Goal: Task Accomplishment & Management: Use online tool/utility

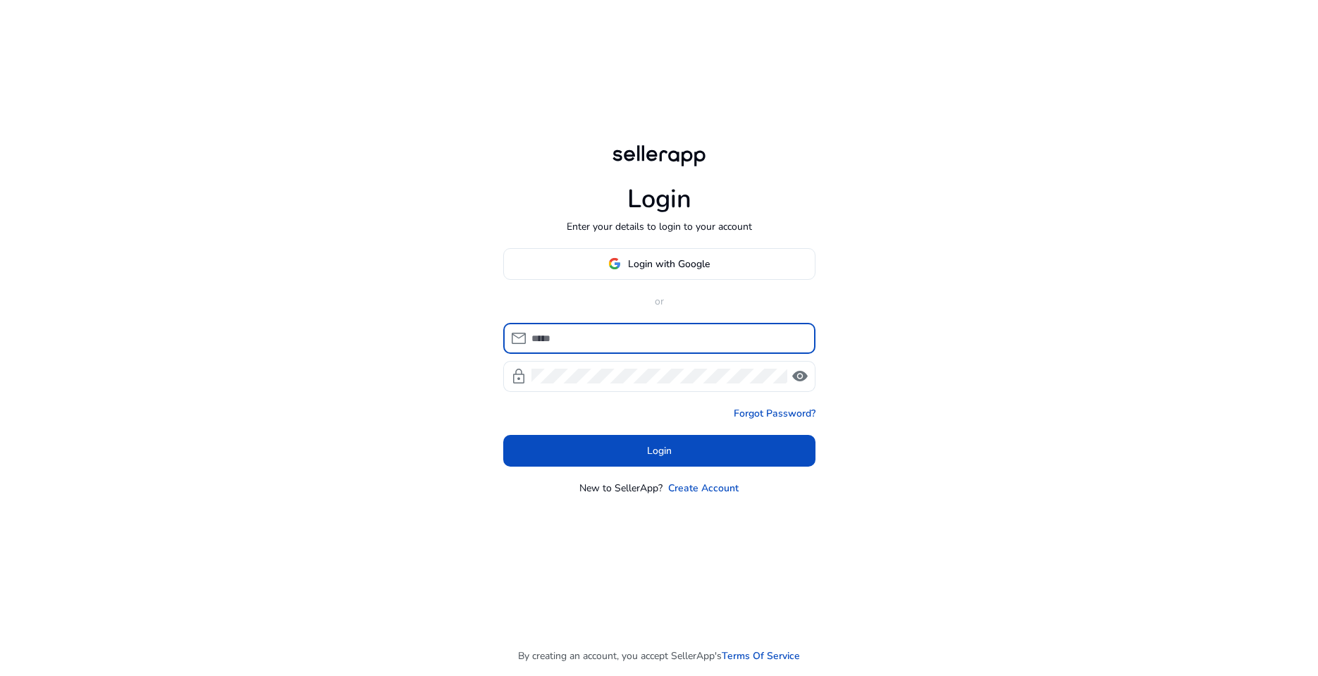
type input "**********"
click at [678, 438] on div at bounding box center [659, 338] width 1318 height 676
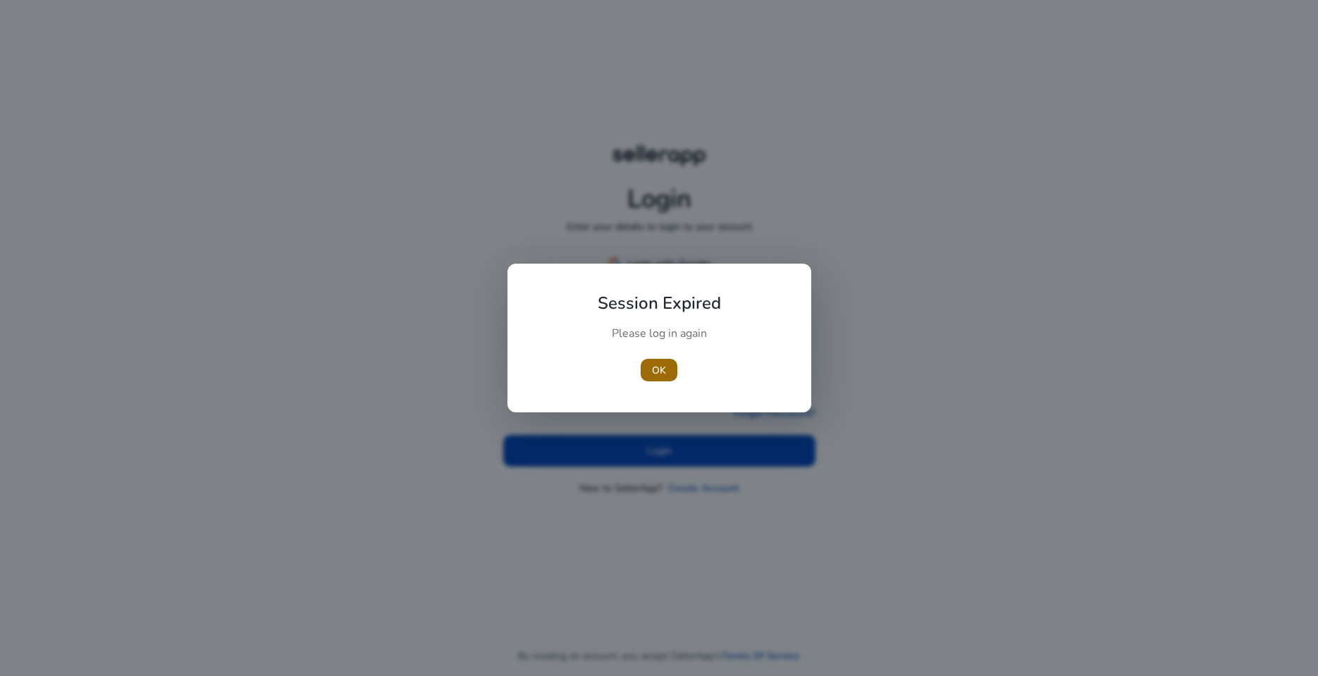
click at [667, 386] on span "button" at bounding box center [659, 370] width 37 height 34
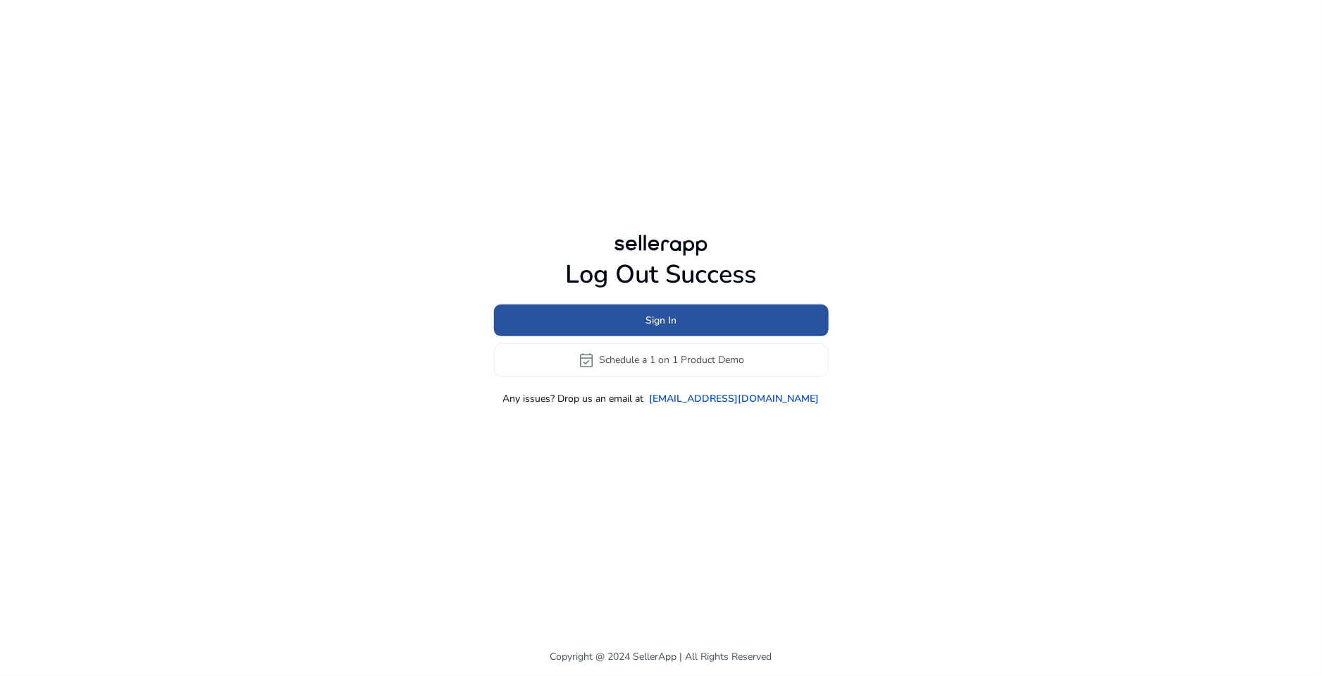
click at [672, 328] on span at bounding box center [661, 320] width 335 height 34
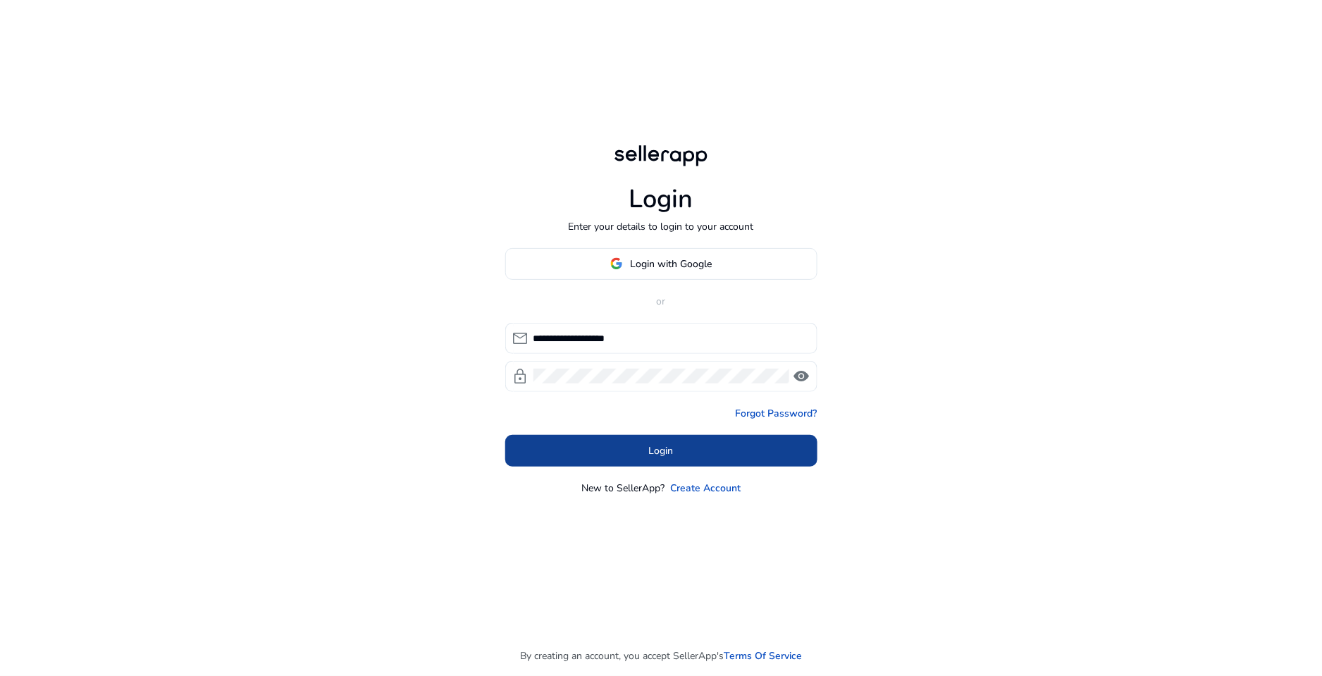
click at [642, 443] on span at bounding box center [661, 450] width 312 height 34
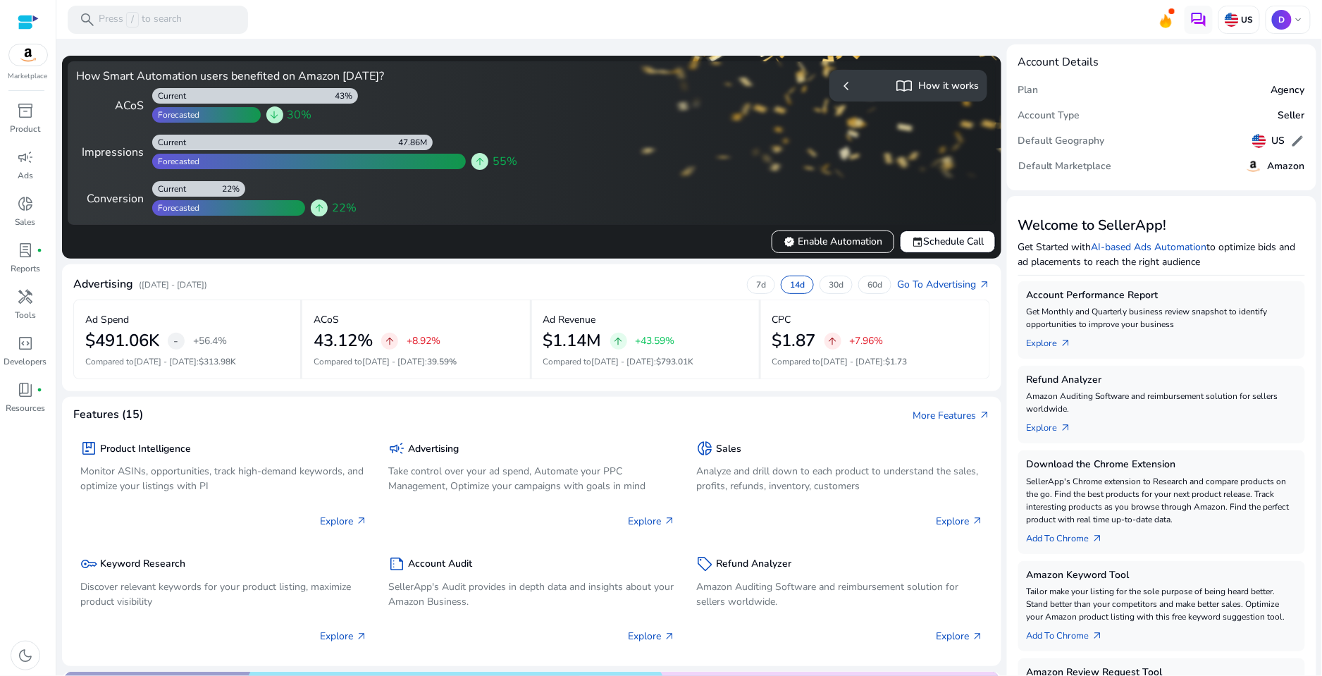
scroll to position [6, 0]
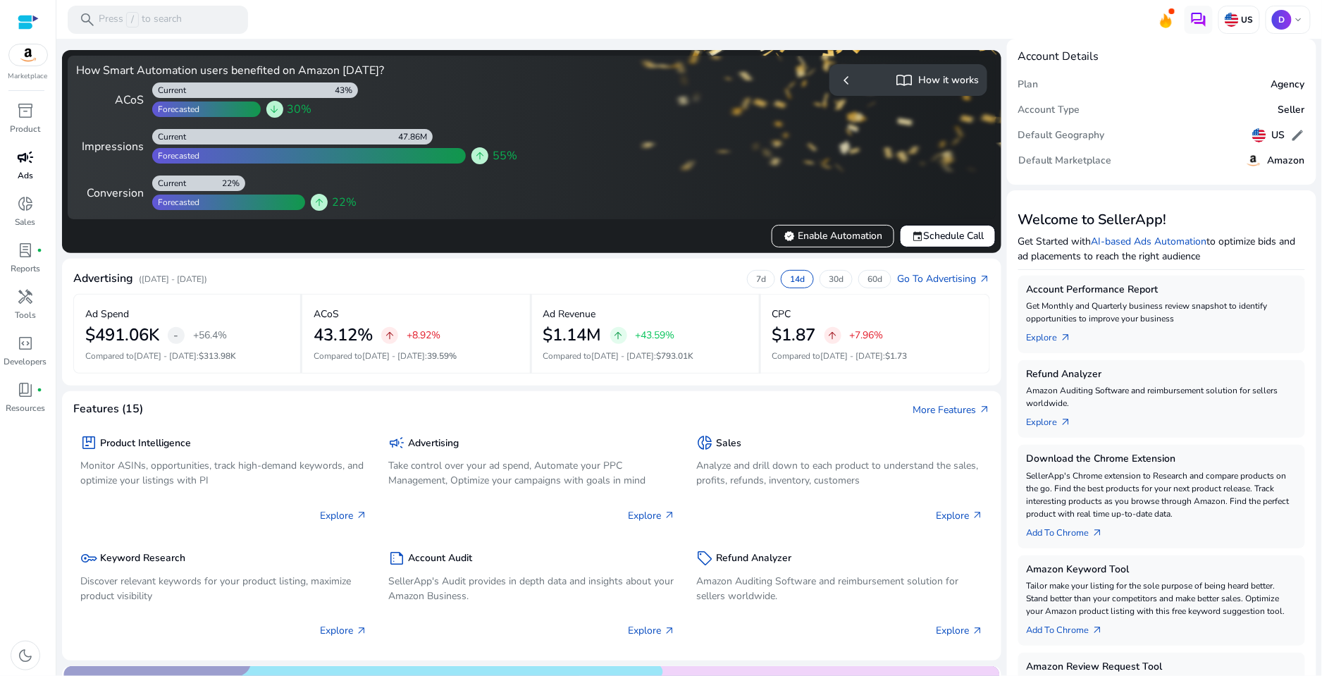
click at [20, 173] on p "Ads" at bounding box center [26, 175] width 16 height 13
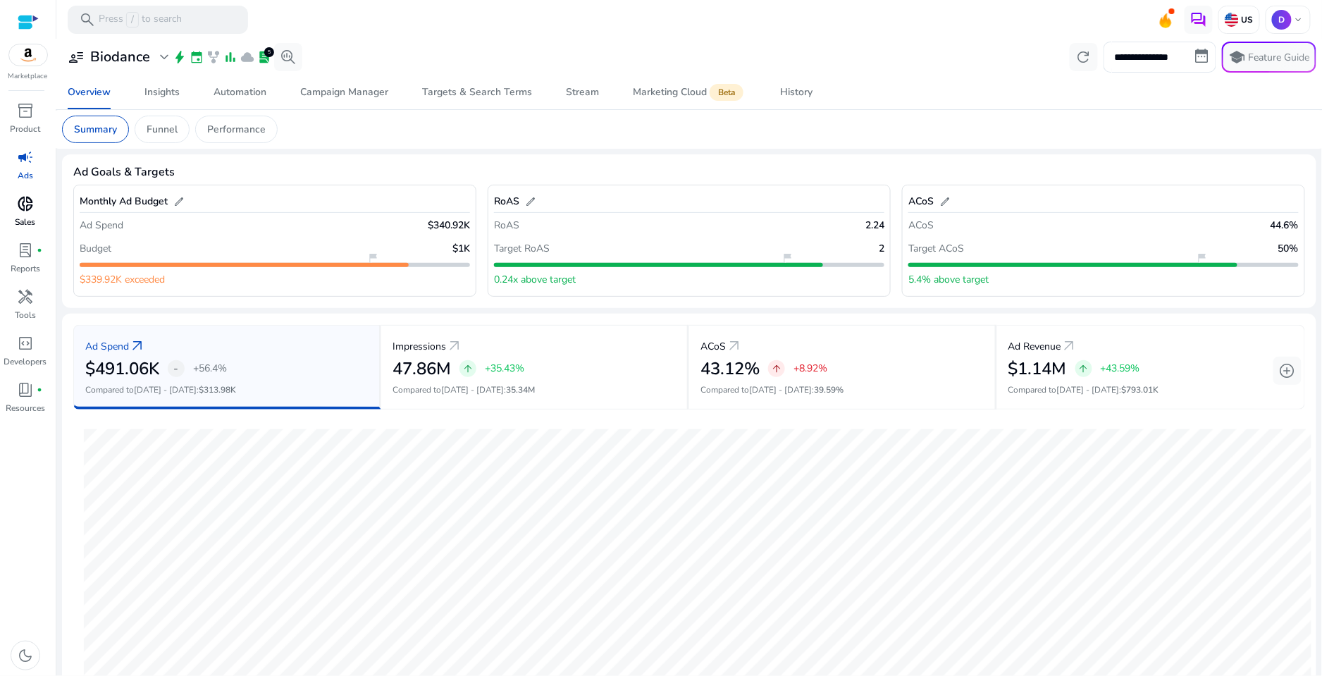
click at [24, 198] on span "donut_small" at bounding box center [25, 203] width 17 height 17
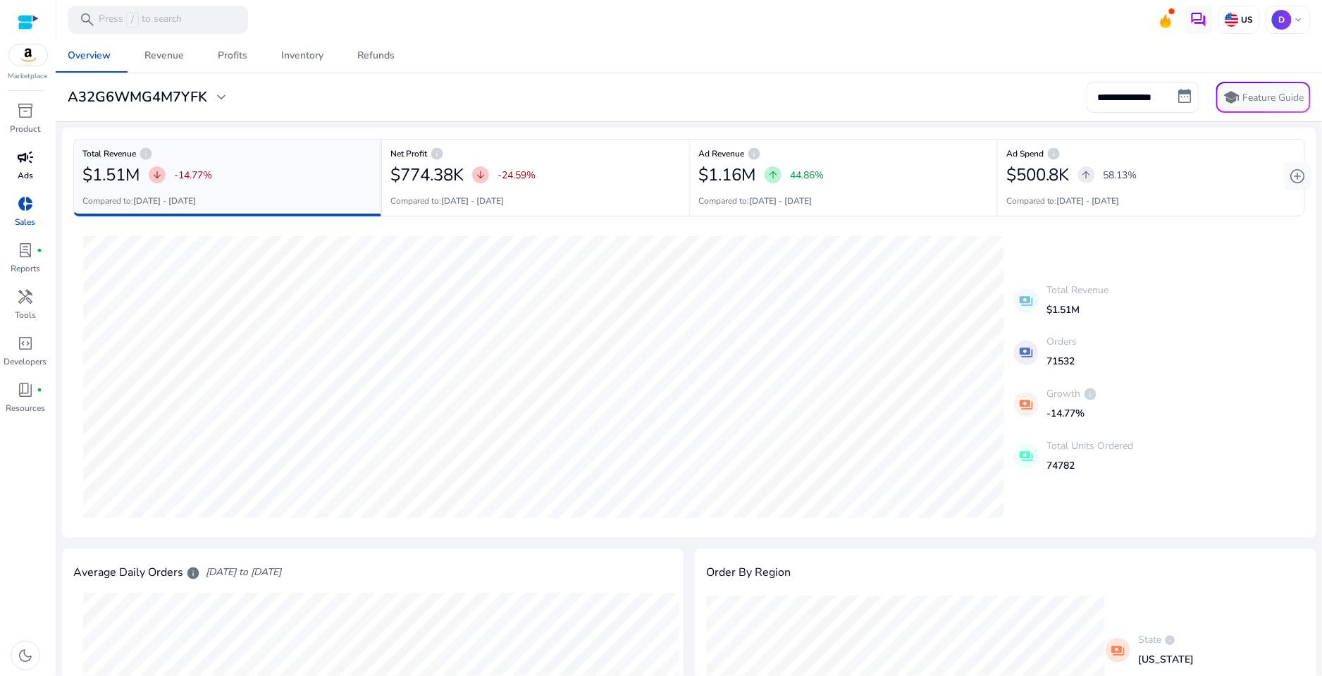
click at [21, 155] on span "campaign" at bounding box center [25, 157] width 17 height 17
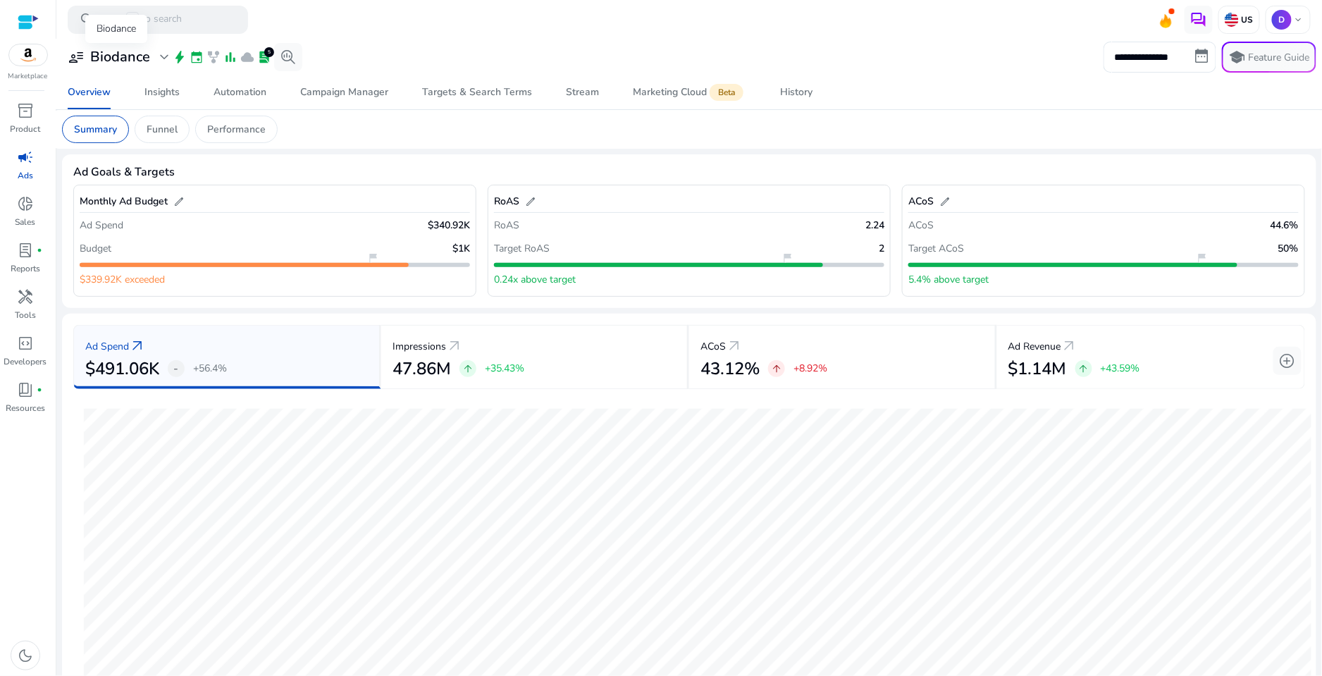
click at [111, 54] on h3 "Biodance" at bounding box center [120, 57] width 60 height 17
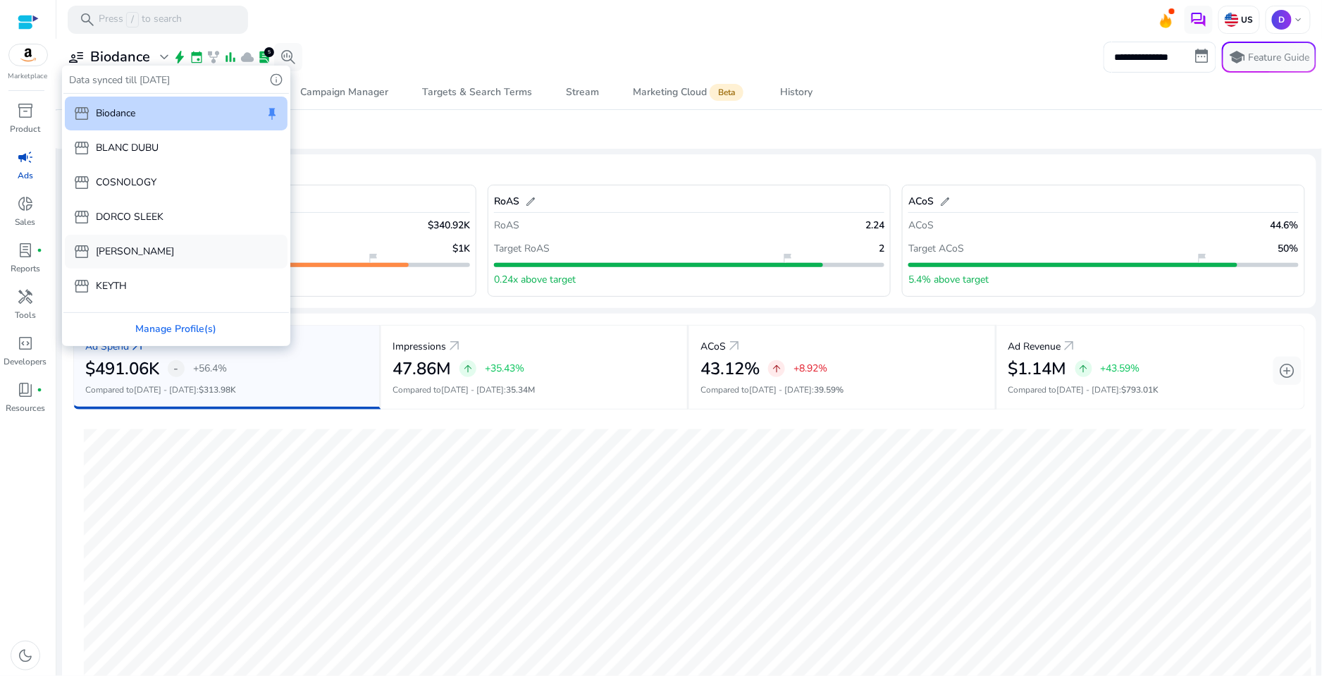
scroll to position [32, 0]
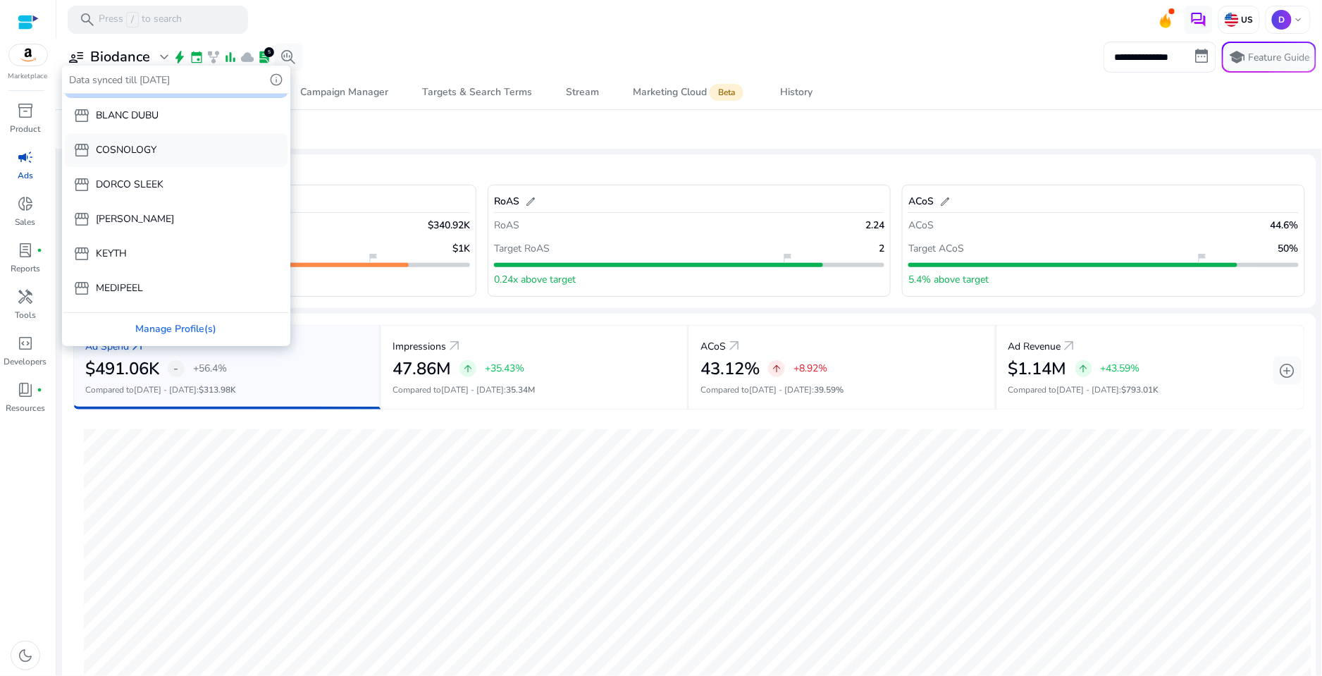
click at [120, 157] on div "storefront COSNOLOGY" at bounding box center [176, 150] width 223 height 34
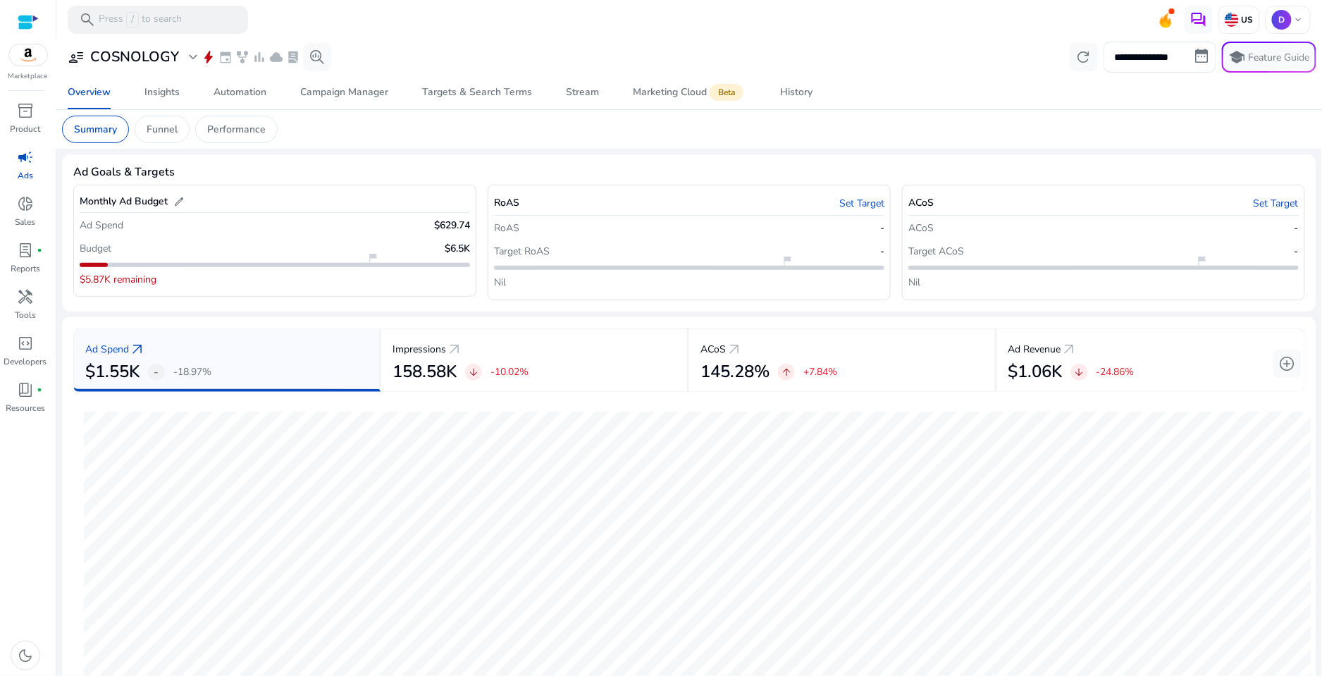
scroll to position [0, 0]
click at [254, 95] on div "Automation" at bounding box center [240, 92] width 53 height 10
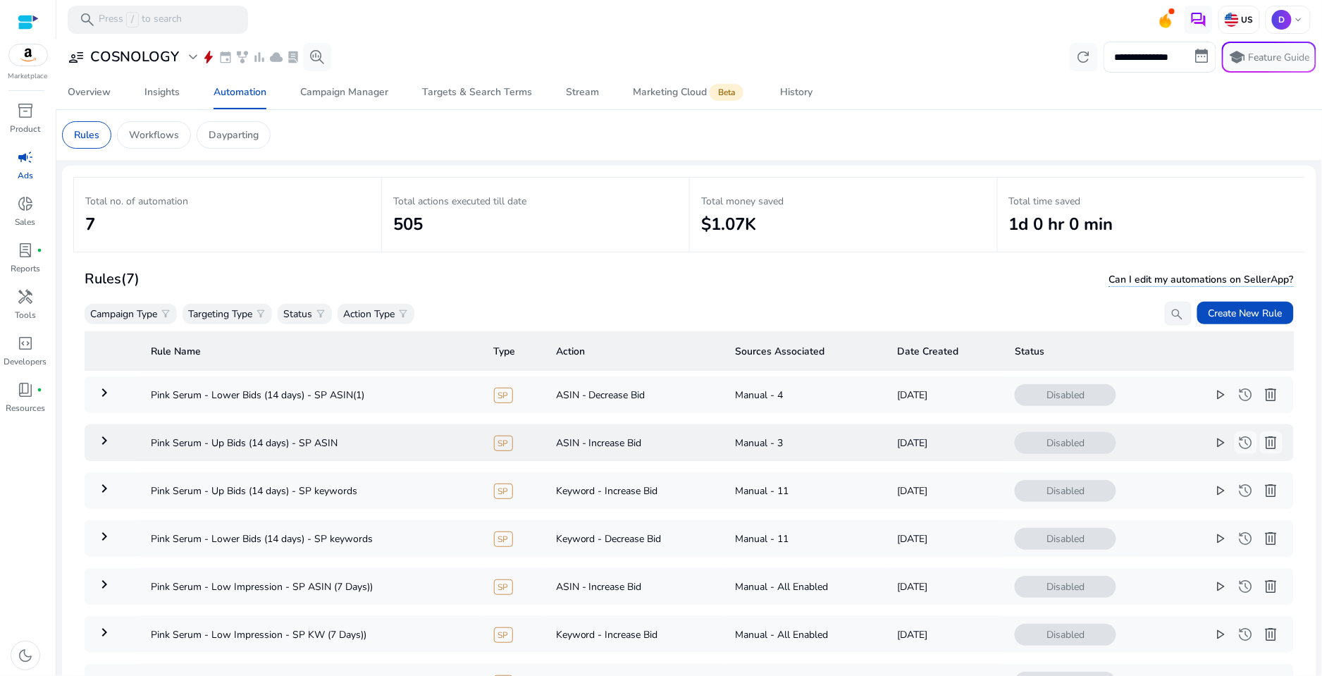
scroll to position [101, 0]
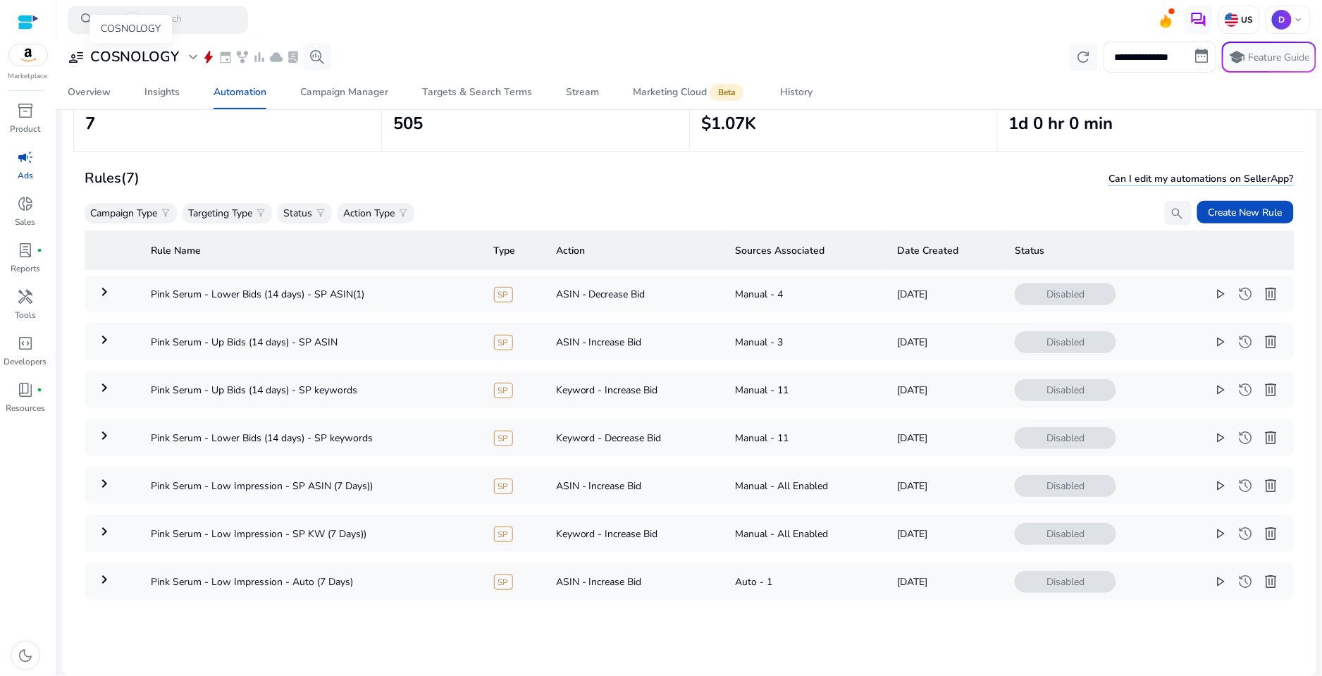
click at [187, 59] on span "expand_more" at bounding box center [193, 57] width 17 height 17
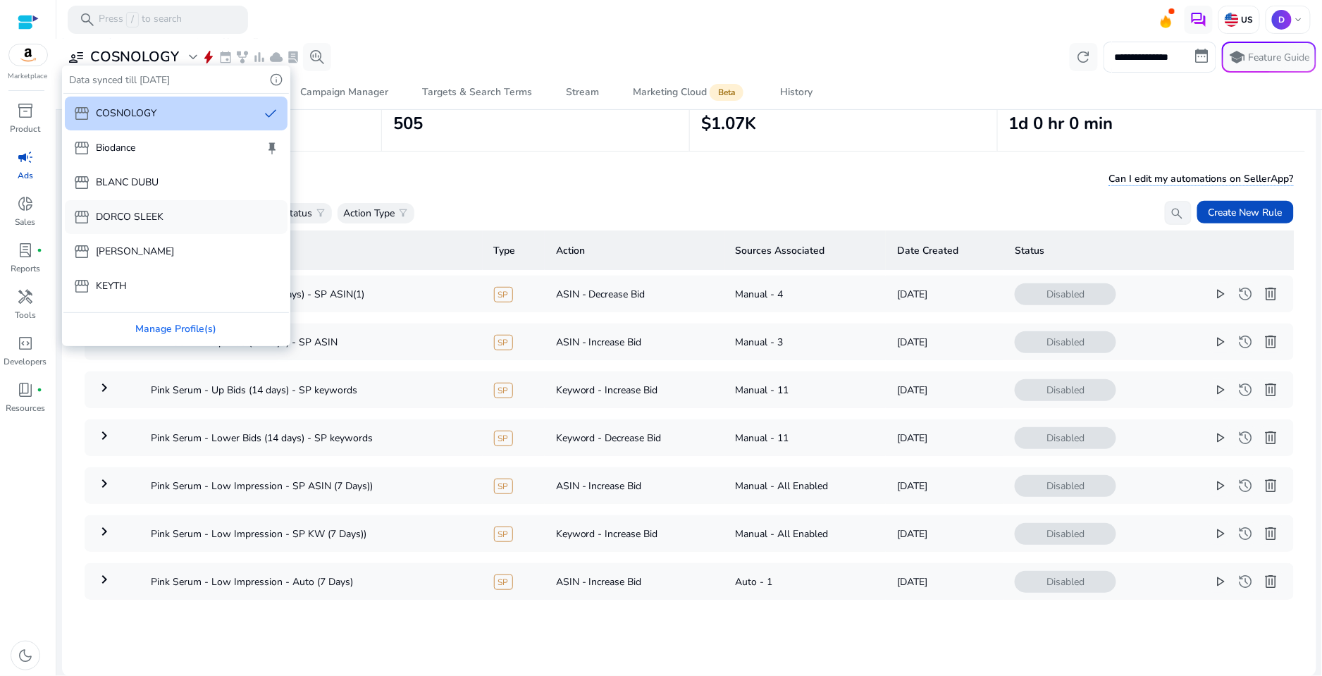
scroll to position [95, 0]
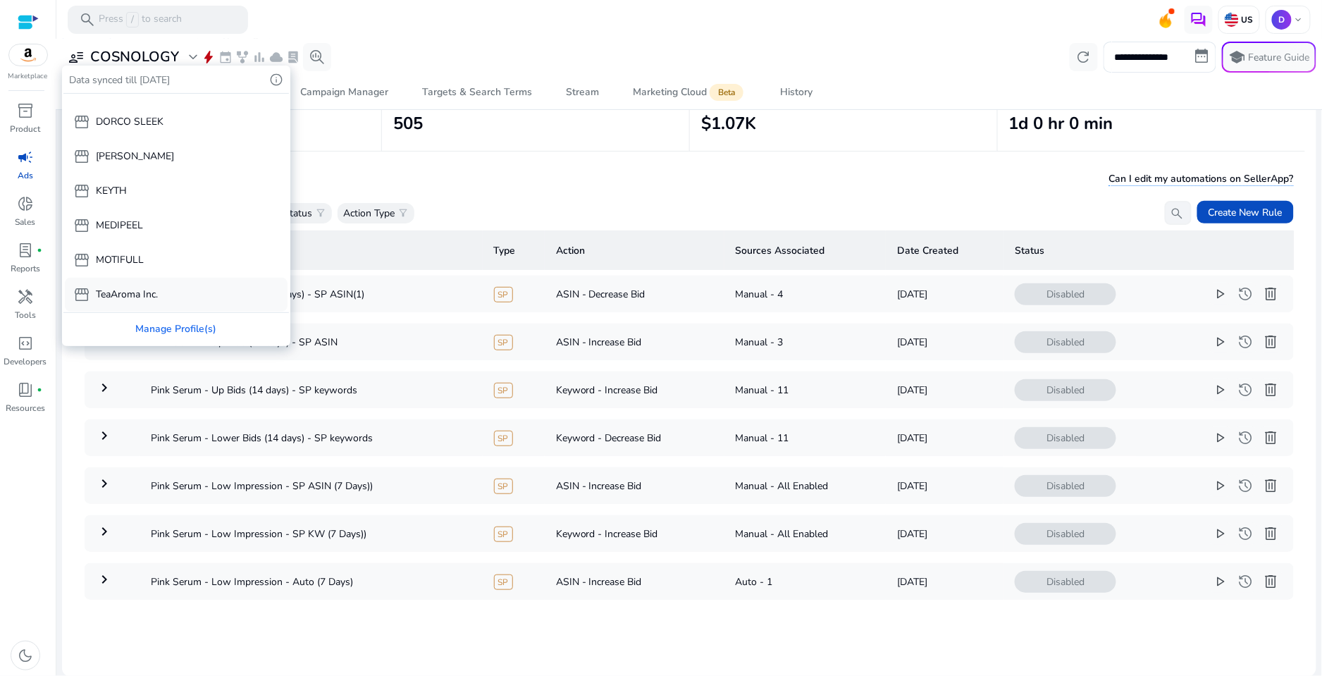
click at [101, 291] on p "TeaAroma Inc." at bounding box center [127, 294] width 62 height 15
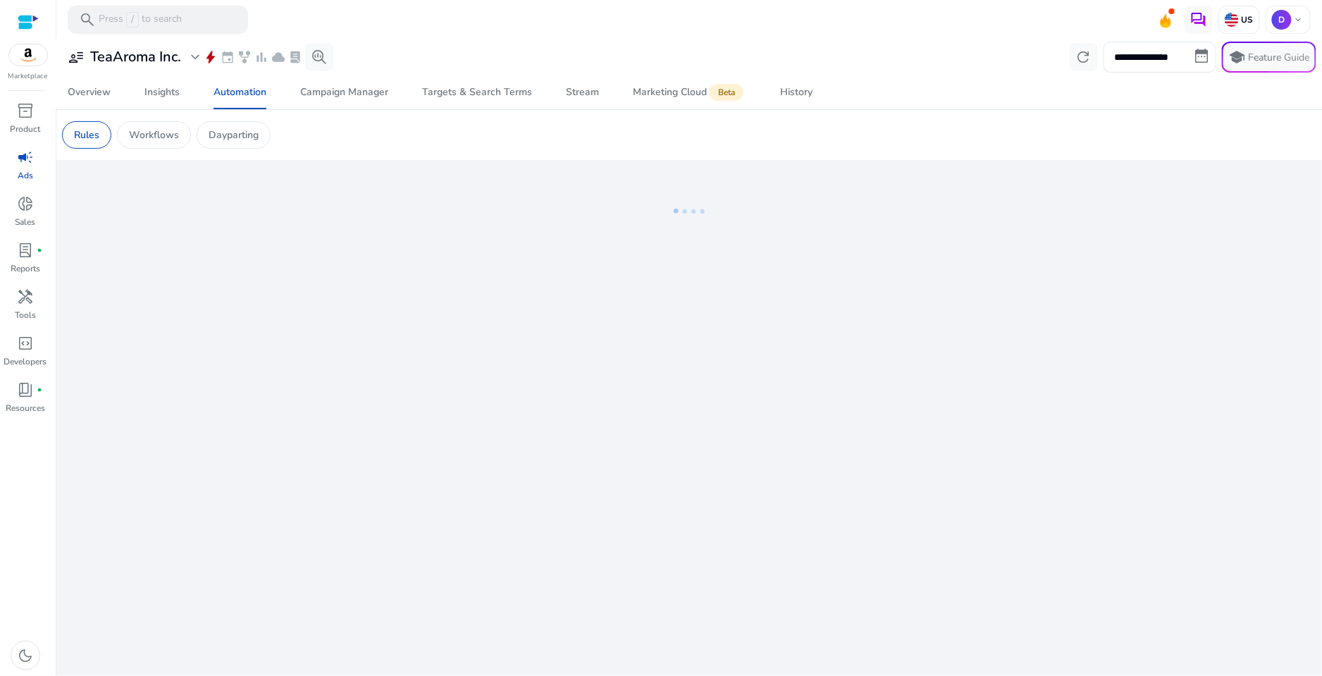
scroll to position [0, 0]
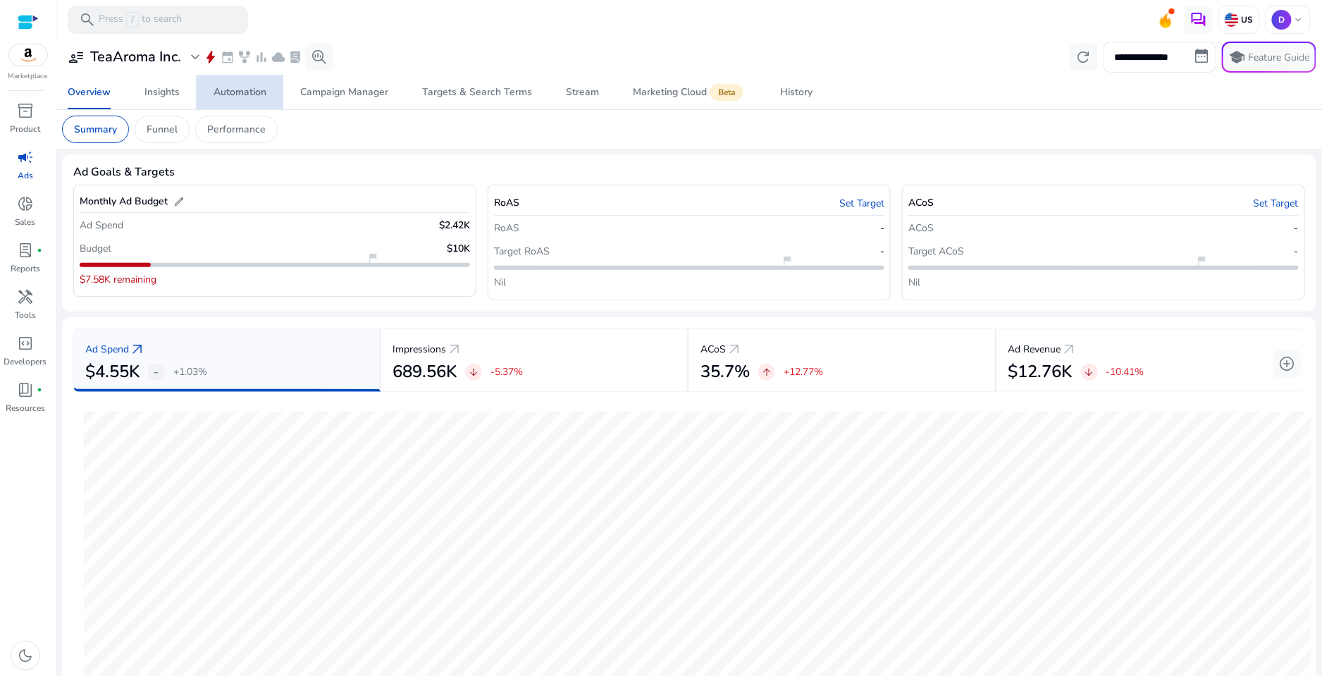
click at [254, 95] on div "Automation" at bounding box center [240, 92] width 53 height 10
